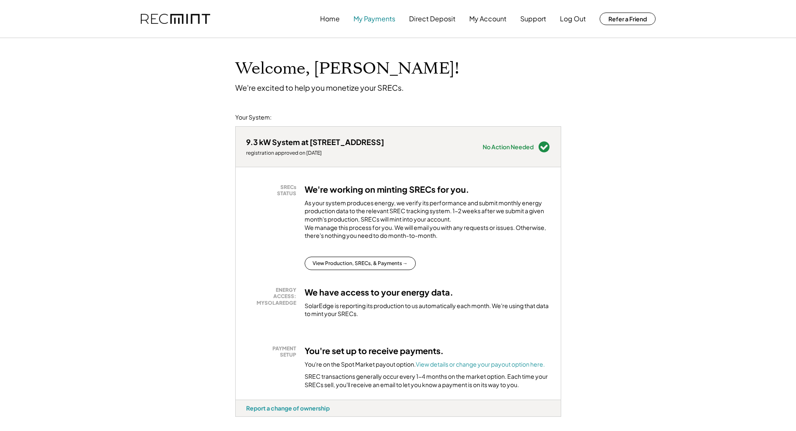
click at [380, 19] on button "My Payments" at bounding box center [374, 18] width 42 height 17
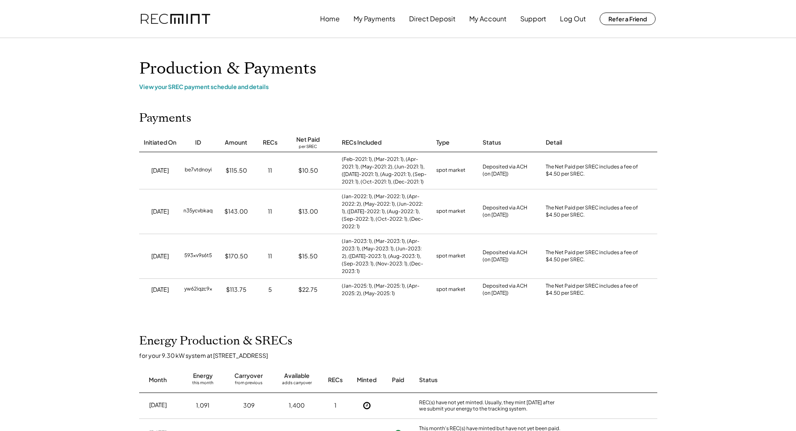
click at [368, 68] on h1 "Production & Payments" at bounding box center [398, 69] width 518 height 20
click at [387, 66] on h1 "Production & Payments" at bounding box center [398, 69] width 518 height 20
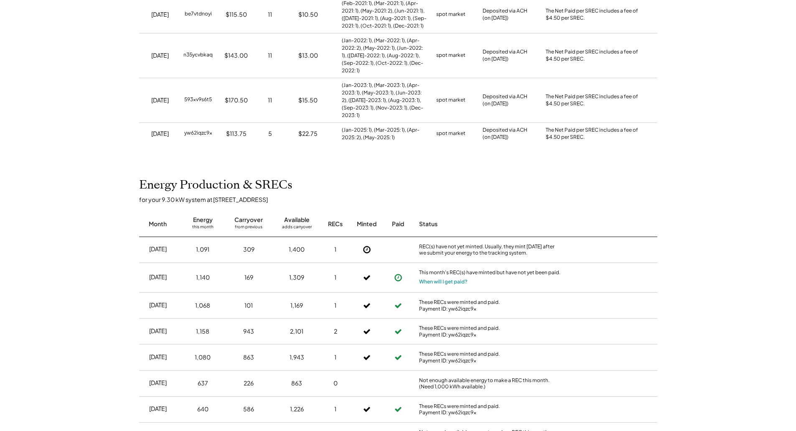
scroll to position [167, 0]
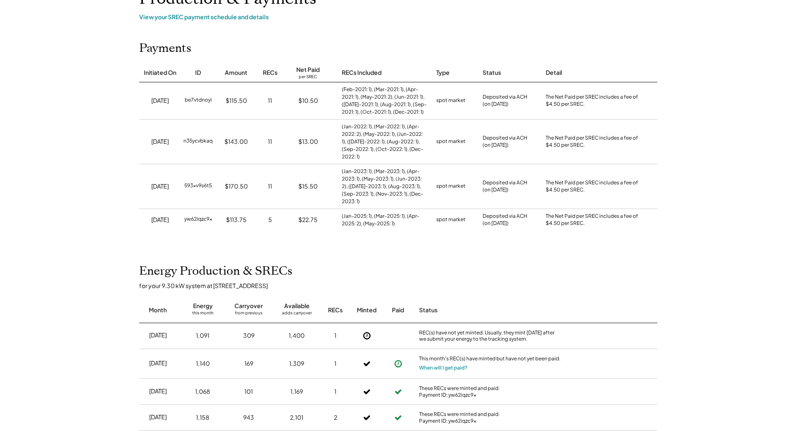
scroll to position [42, 0]
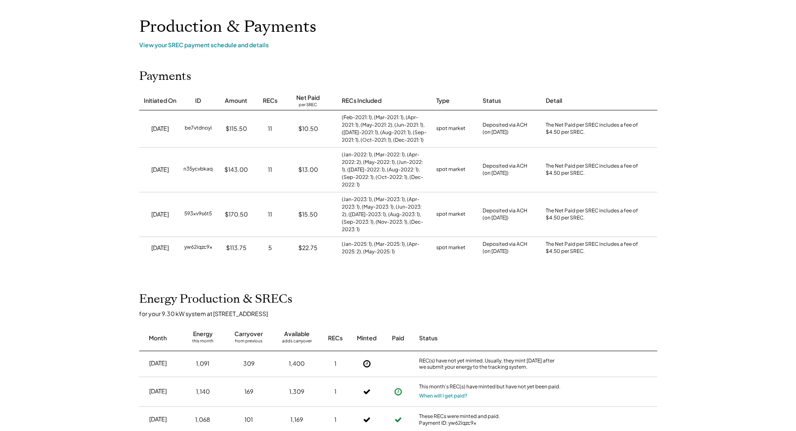
click at [570, 87] on div "Payments Initiated On ID Amount RECs Net Paid per SREC RECs Included Type Statu…" at bounding box center [398, 163] width 535 height 189
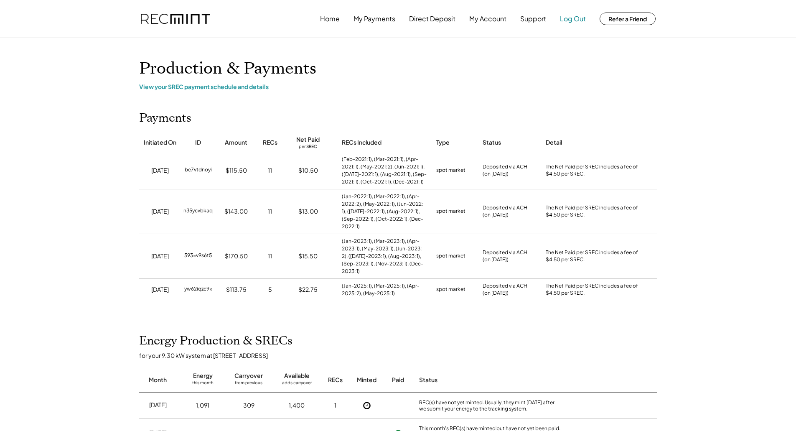
click at [574, 22] on button "Log Out" at bounding box center [573, 18] width 26 height 17
